Goal: Find specific page/section: Find specific page/section

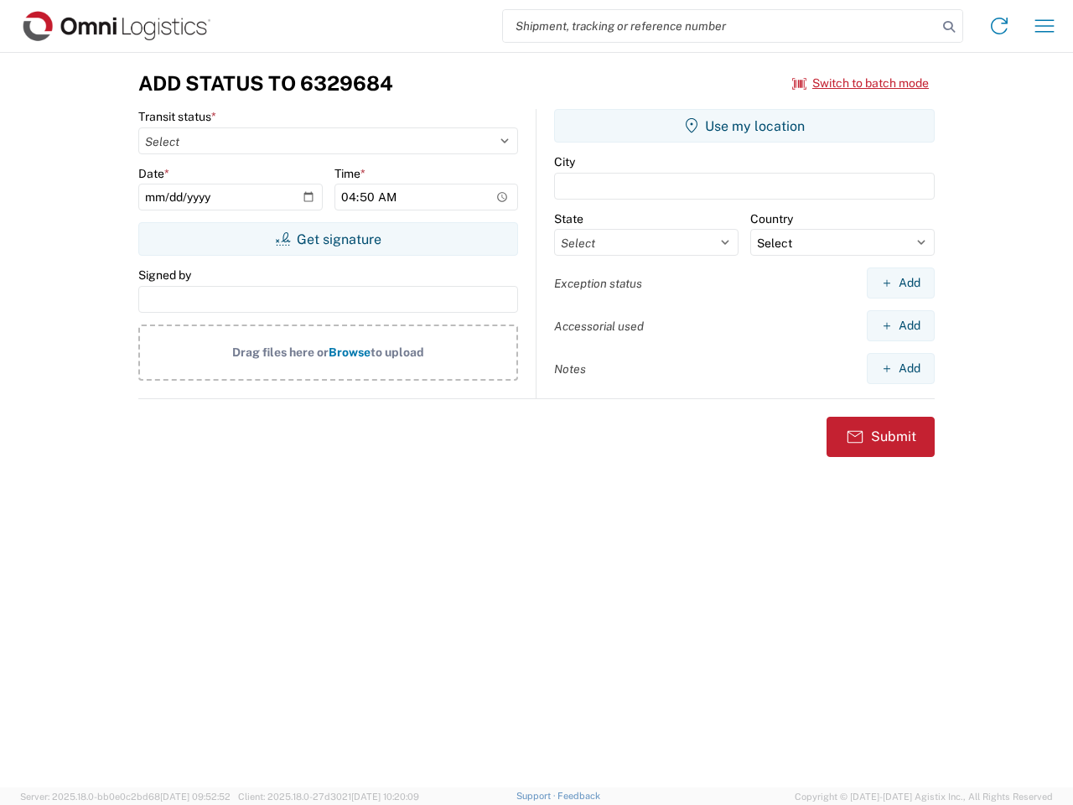
click at [720, 26] on input "search" at bounding box center [720, 26] width 434 height 32
click at [949, 27] on icon at bounding box center [948, 26] width 23 height 23
click at [999, 26] on icon at bounding box center [999, 26] width 27 height 27
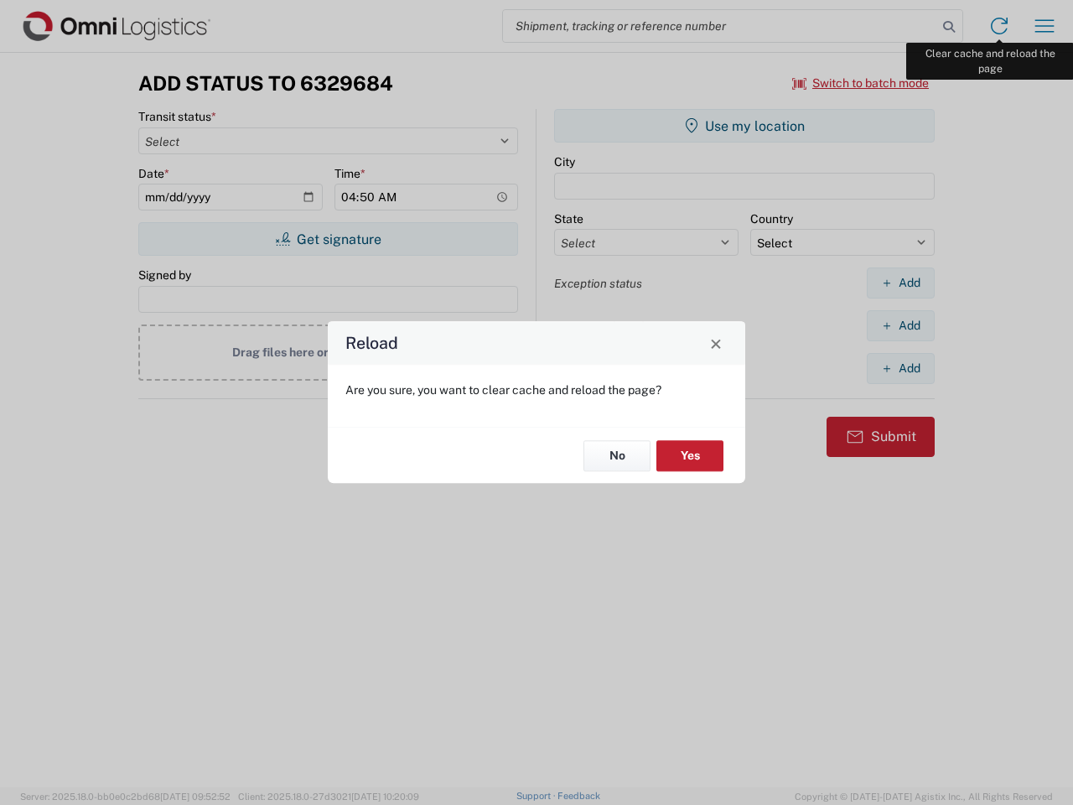
click at [1045, 26] on div "Reload Are you sure, you want to clear cache and reload the page? No Yes" at bounding box center [536, 402] width 1073 height 805
click at [861, 83] on div "Reload Are you sure, you want to clear cache and reload the page? No Yes" at bounding box center [536, 402] width 1073 height 805
click at [328, 239] on div "Reload Are you sure, you want to clear cache and reload the page? No Yes" at bounding box center [536, 402] width 1073 height 805
click at [744, 126] on div "Reload Are you sure, you want to clear cache and reload the page? No Yes" at bounding box center [536, 402] width 1073 height 805
click at [900, 283] on div "Reload Are you sure, you want to clear cache and reload the page? No Yes" at bounding box center [536, 402] width 1073 height 805
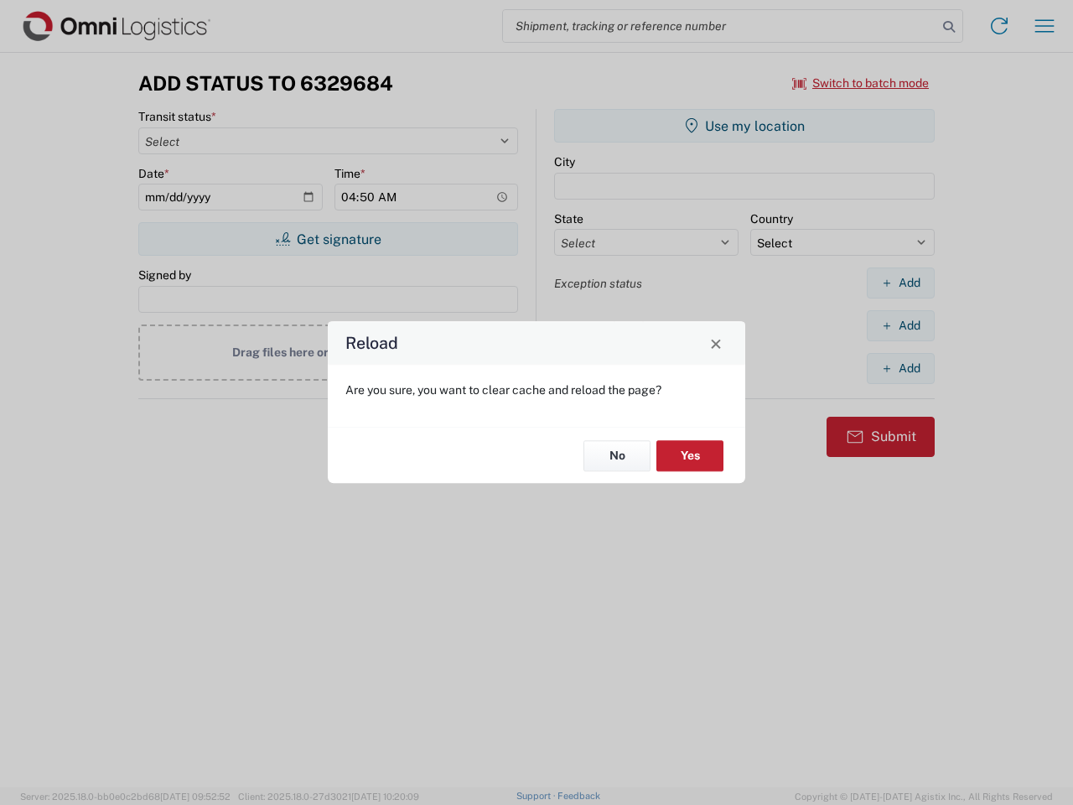
click at [900, 325] on div "Reload Are you sure, you want to clear cache and reload the page? No Yes" at bounding box center [536, 402] width 1073 height 805
click at [900, 368] on div "Reload Are you sure, you want to clear cache and reload the page? No Yes" at bounding box center [536, 402] width 1073 height 805
